Goal: Task Accomplishment & Management: Complete application form

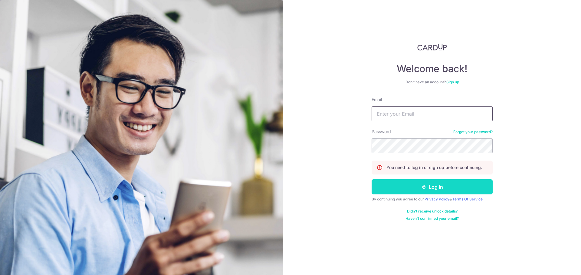
type input "CNWEIYAO@GMAIL.COM"
click at [458, 185] on button "Log in" at bounding box center [431, 187] width 121 height 15
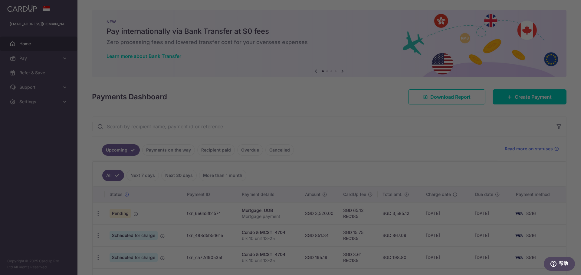
drag, startPoint x: 0, startPoint y: 0, endPoint x: 455, endPoint y: 155, distance: 480.3
click at [458, 178] on div at bounding box center [293, 139] width 586 height 278
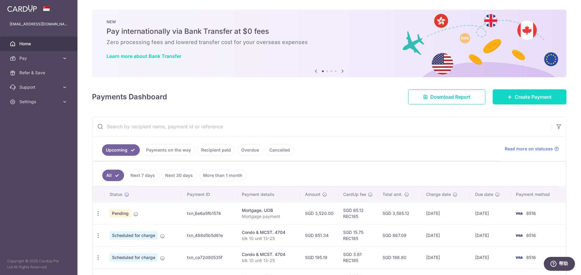
click at [539, 97] on span "Create Payment" at bounding box center [532, 96] width 37 height 7
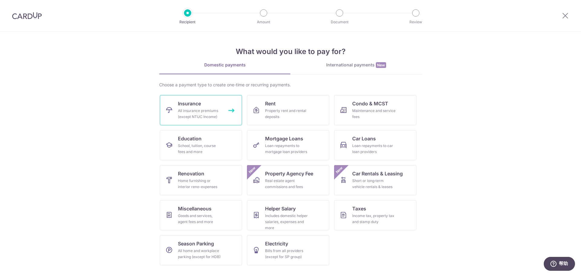
click at [206, 111] on div "All insurance premiums (except NTUC Income)" at bounding box center [200, 114] width 44 height 12
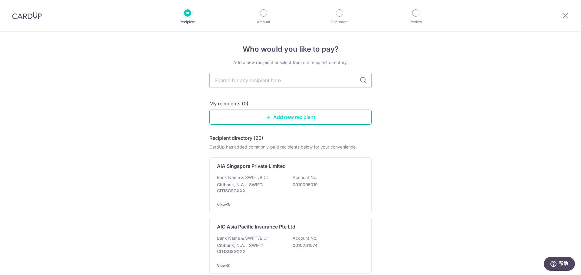
click at [266, 121] on link "Add new recipient" at bounding box center [290, 117] width 162 height 15
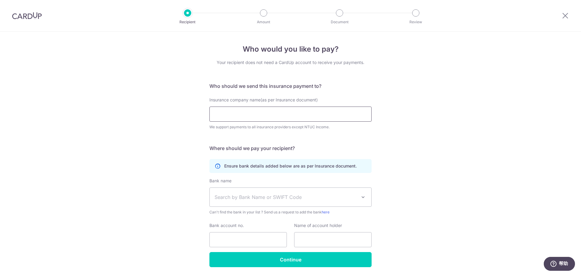
click at [266, 118] on input "Insurance company name(as per Insurance document)" at bounding box center [290, 114] width 162 height 15
click at [451, 119] on div "Who would you like to pay? Your recipient does not need a CardUp account to rec…" at bounding box center [290, 164] width 581 height 264
